Goal: Check status: Check status

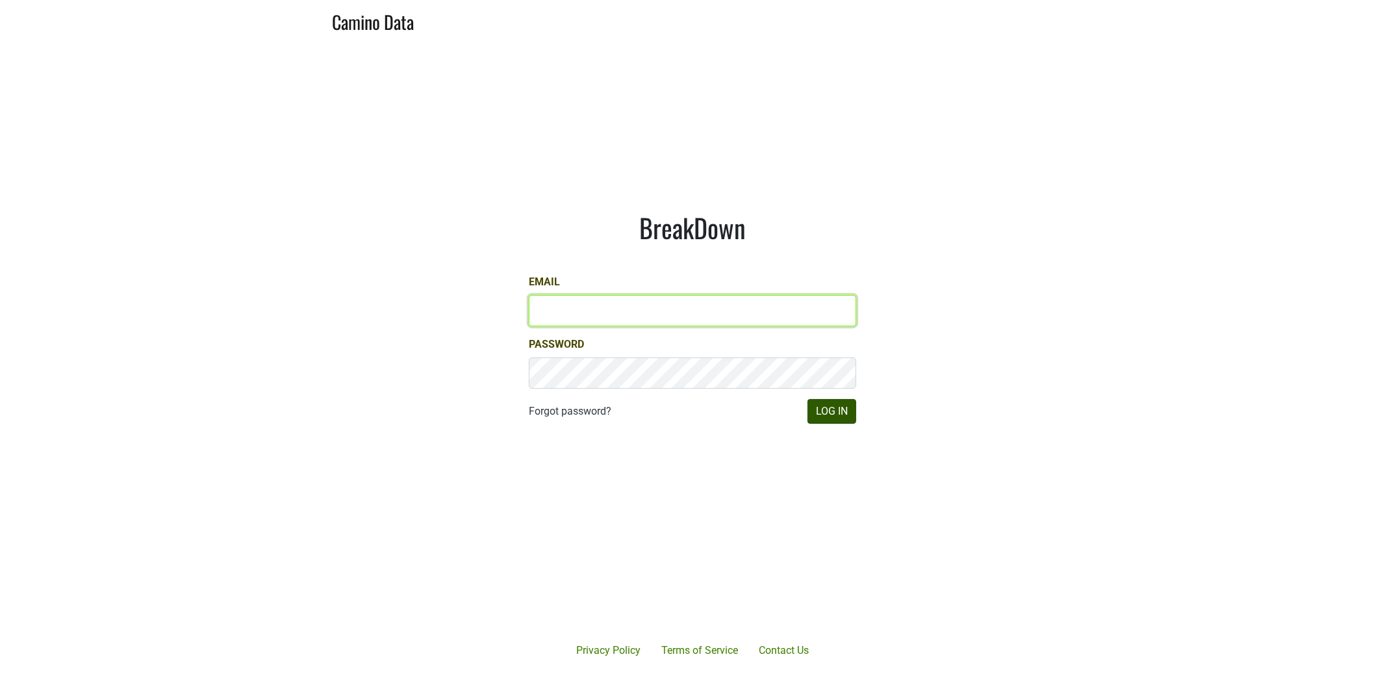
type input "[EMAIL_ADDRESS][DOMAIN_NAME]"
click at [835, 416] on button "Log In" at bounding box center [832, 411] width 49 height 25
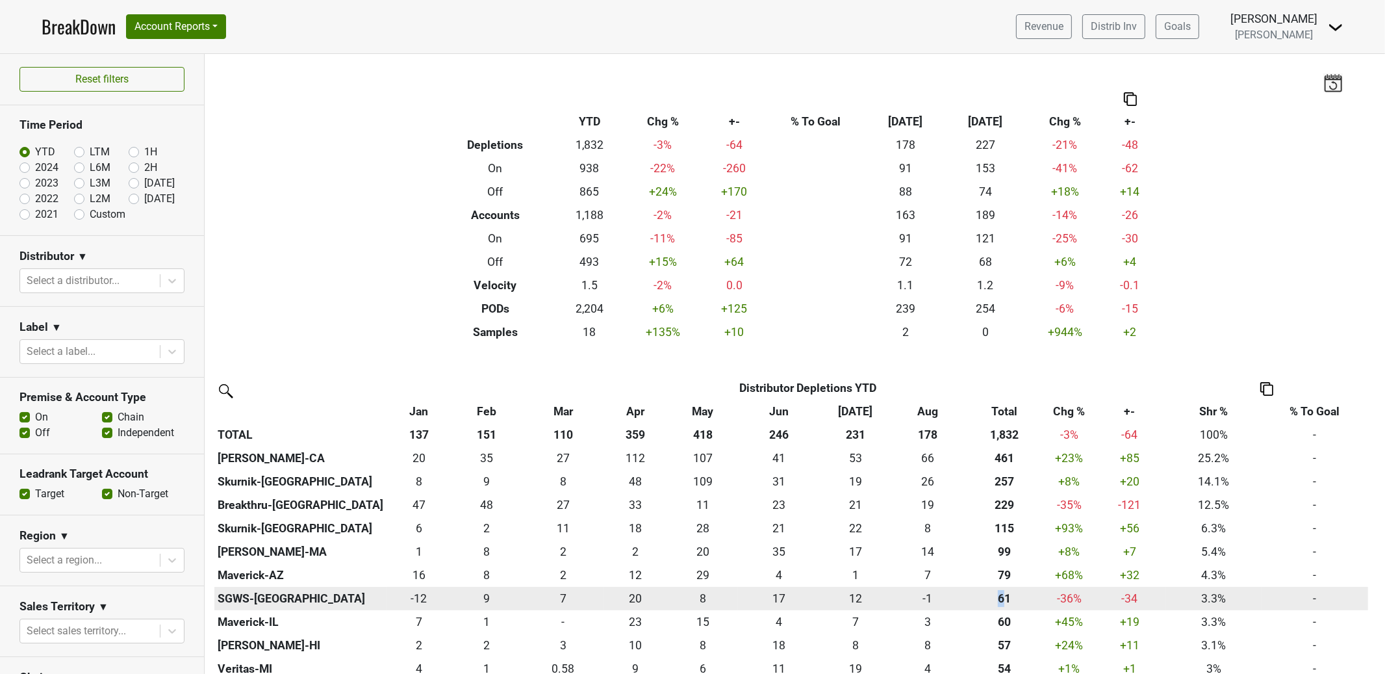
drag, startPoint x: 1005, startPoint y: 599, endPoint x: 986, endPoint y: 600, distance: 18.9
click at [986, 600] on div "60.748 61" at bounding box center [1004, 598] width 75 height 17
click at [964, 596] on th "60.748 61" at bounding box center [1004, 598] width 82 height 23
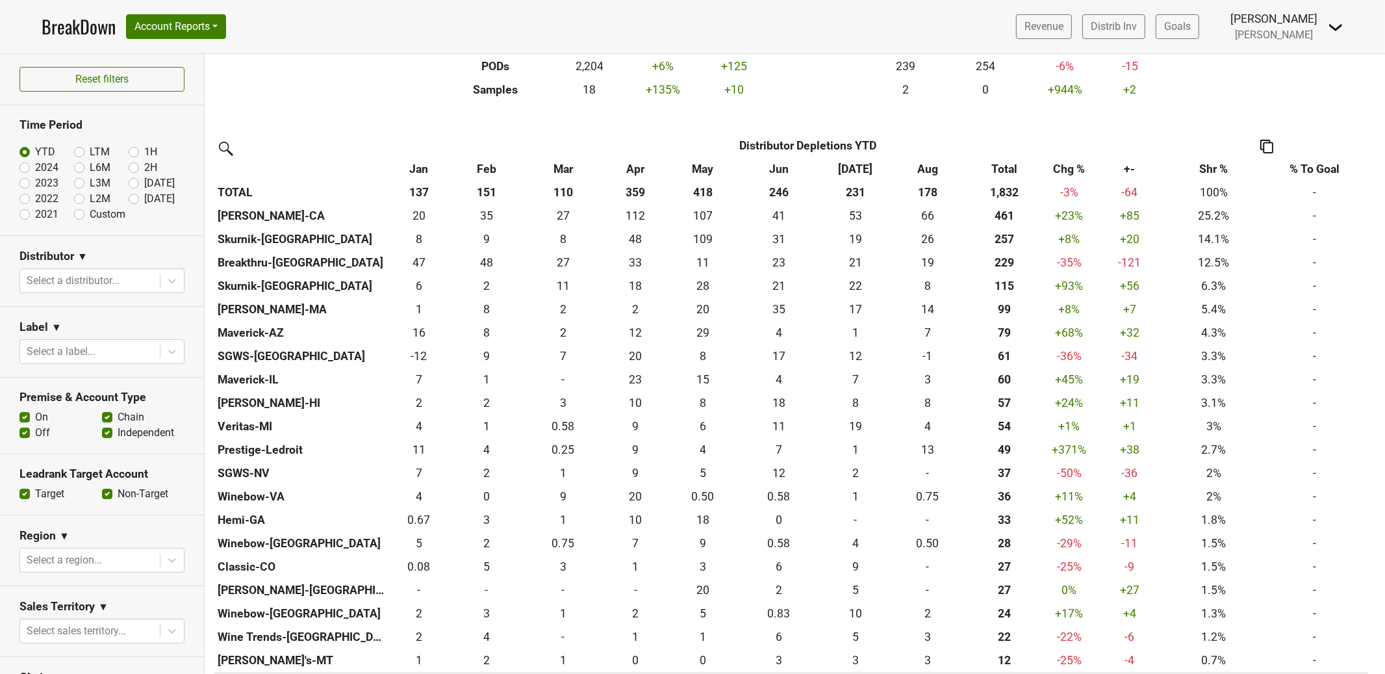
scroll to position [322, 0]
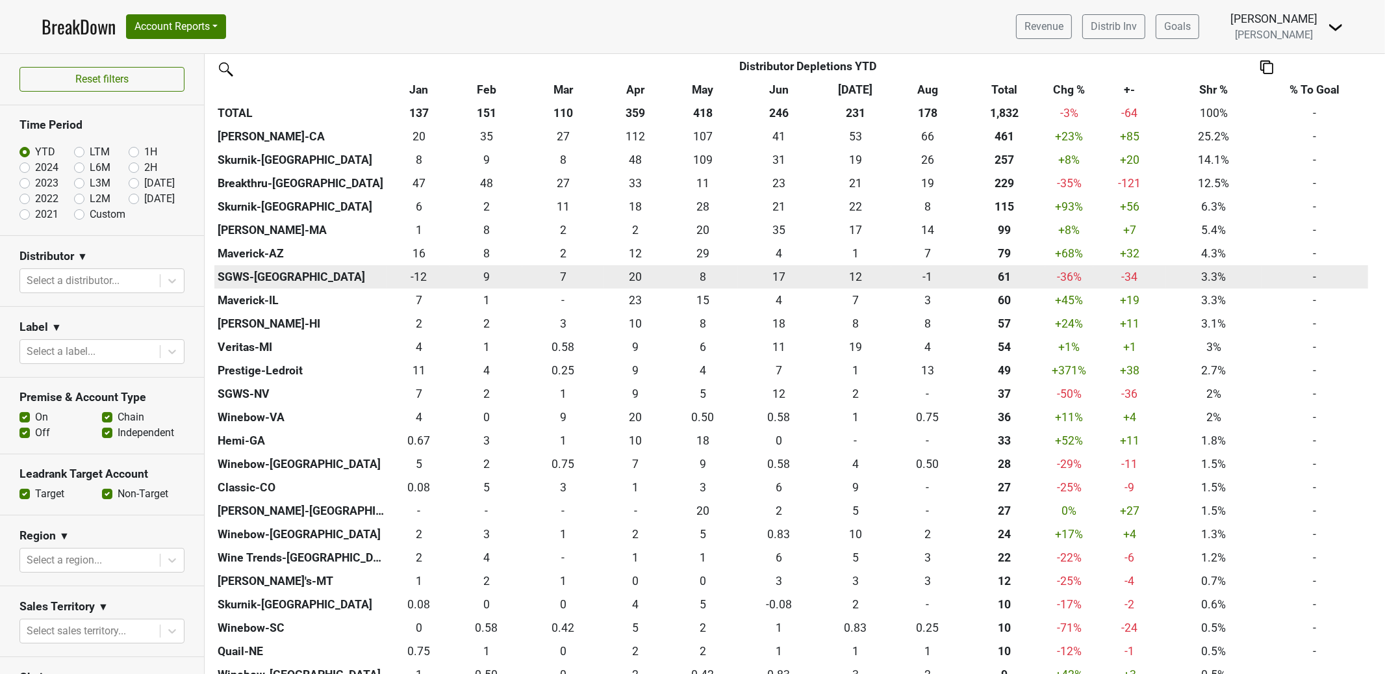
click at [1013, 275] on div "60.748 61" at bounding box center [1004, 276] width 75 height 17
